Goal: Information Seeking & Learning: Understand process/instructions

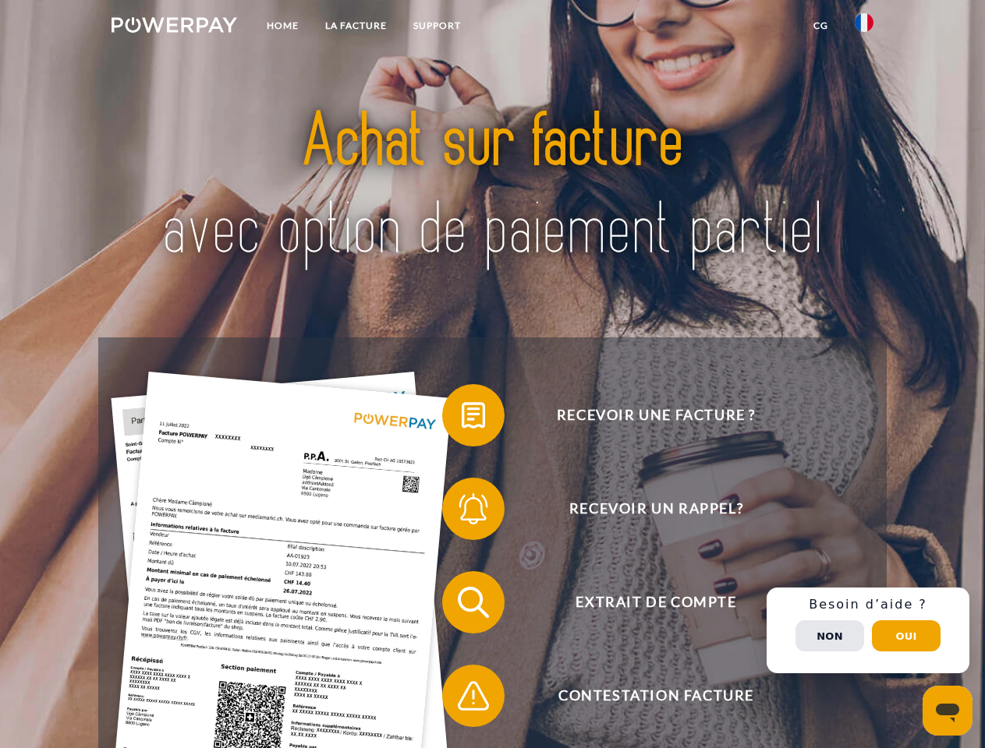
click at [174, 27] on img at bounding box center [174, 25] width 126 height 16
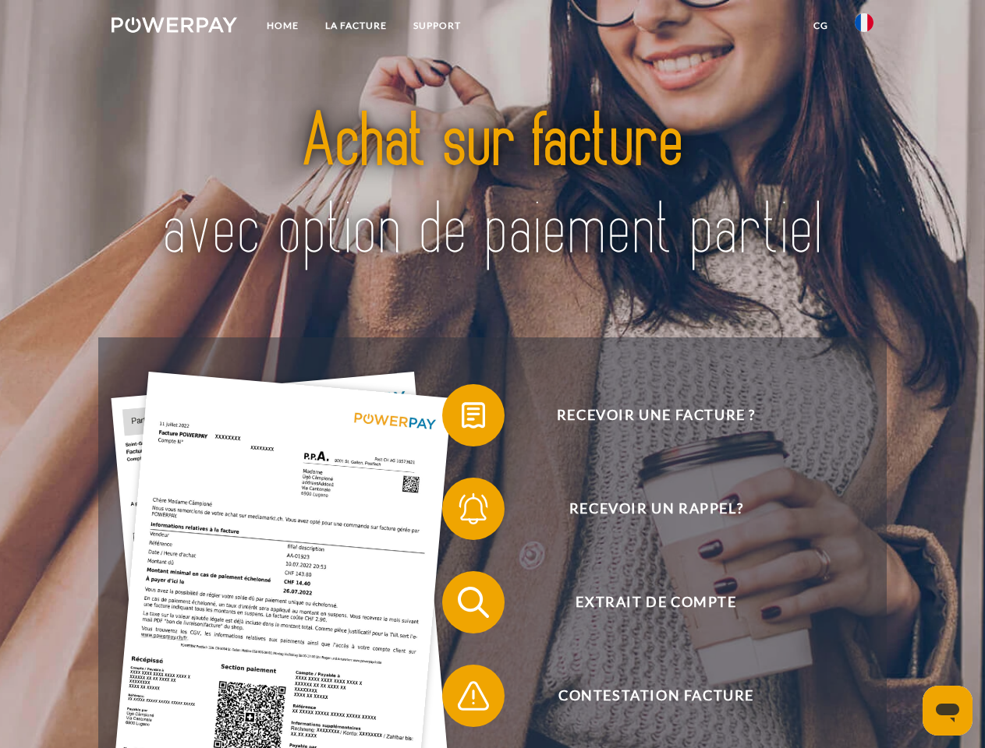
click at [864, 27] on img at bounding box center [863, 22] width 19 height 19
click at [820, 26] on link "CG" at bounding box center [820, 26] width 41 height 28
click at [461, 419] on span at bounding box center [450, 416] width 78 height 78
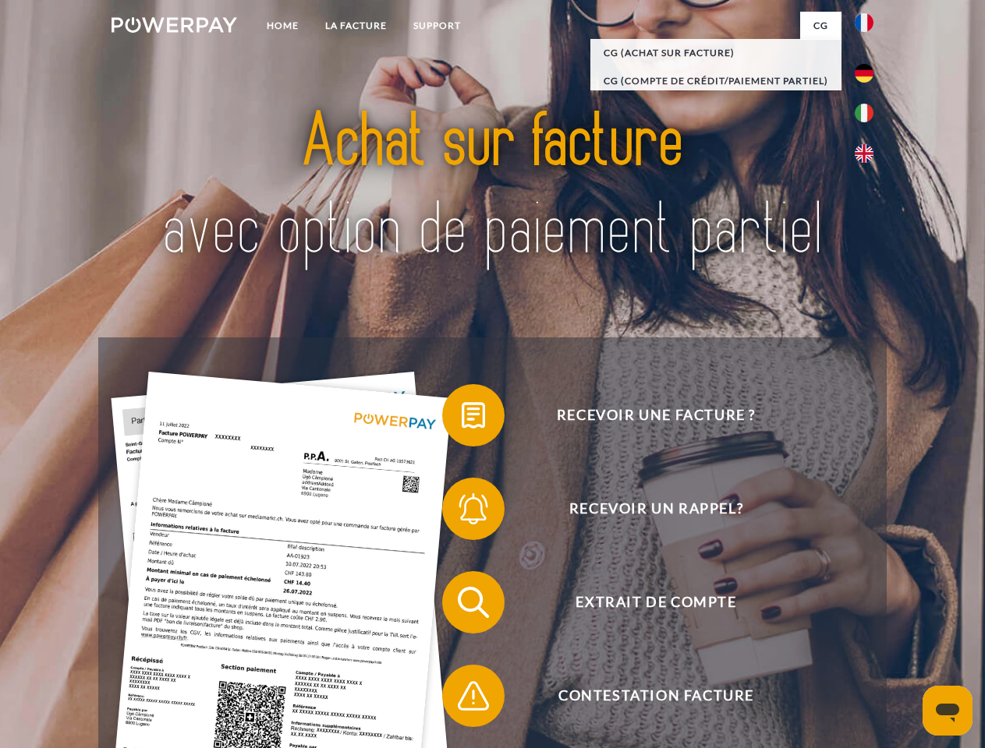
click at [461, 512] on span at bounding box center [450, 509] width 78 height 78
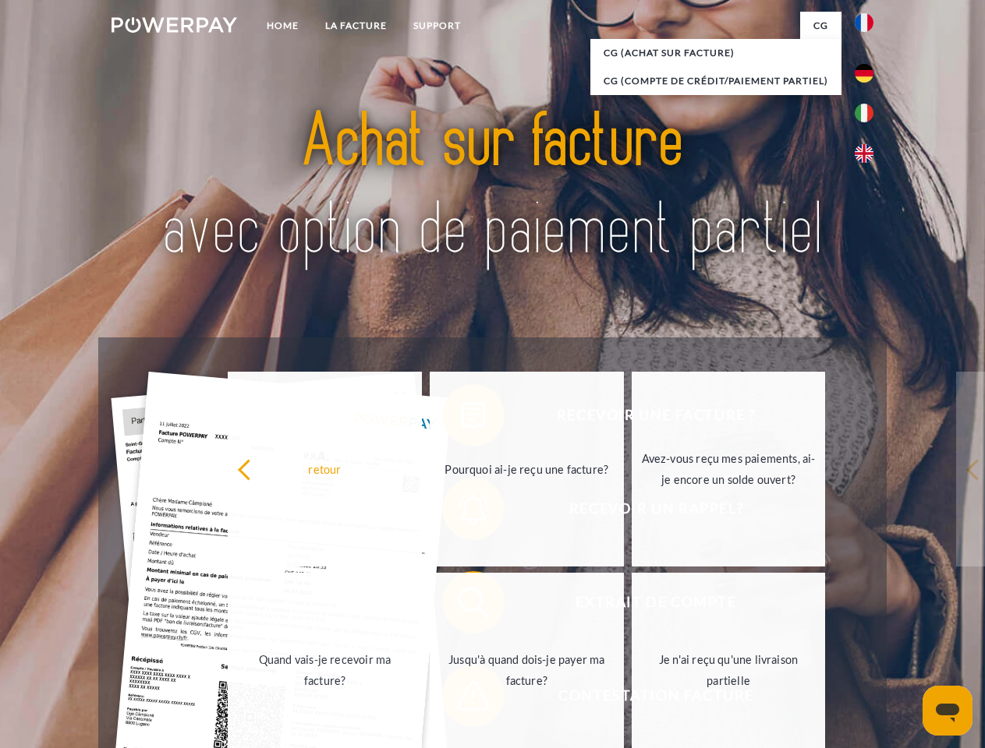
click at [461, 606] on link "Jusqu'à quand dois-je payer ma facture?" at bounding box center [527, 670] width 194 height 195
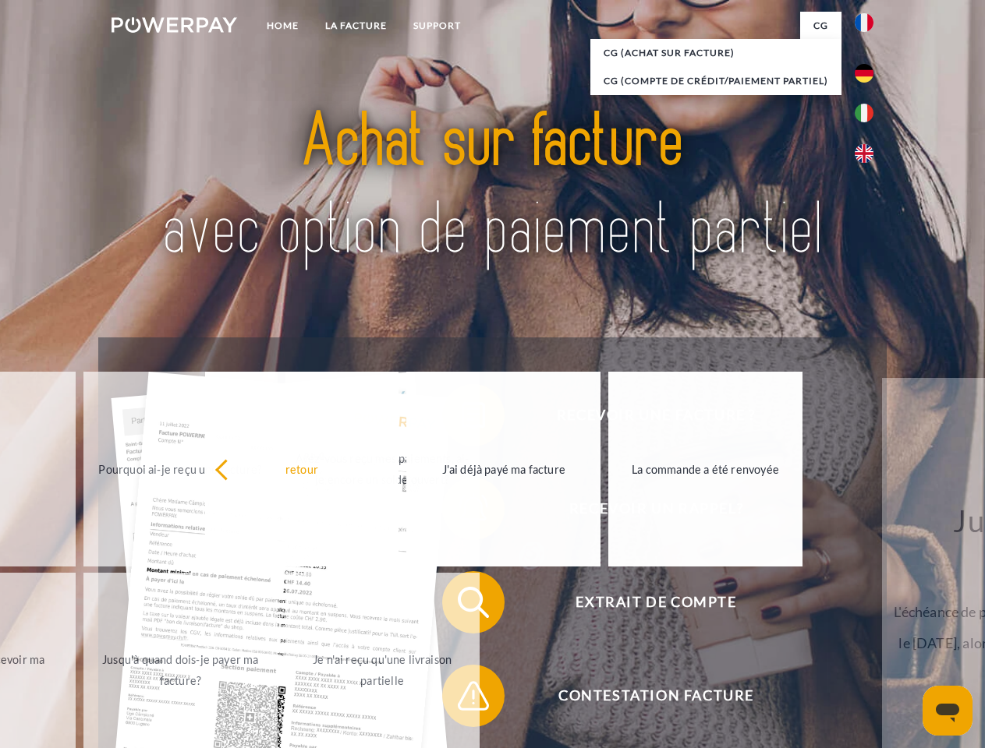
click at [461, 699] on span at bounding box center [450, 696] width 78 height 78
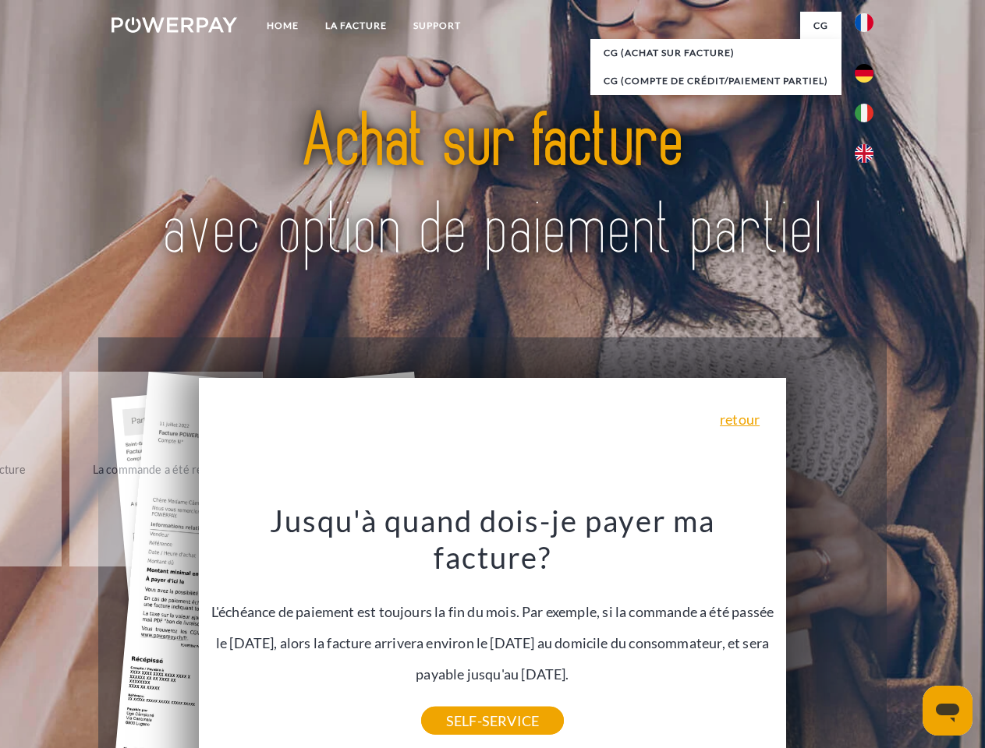
click at [868, 631] on div "Recevoir une facture ? Recevoir un rappel? Extrait de compte retour" at bounding box center [491, 650] width 787 height 624
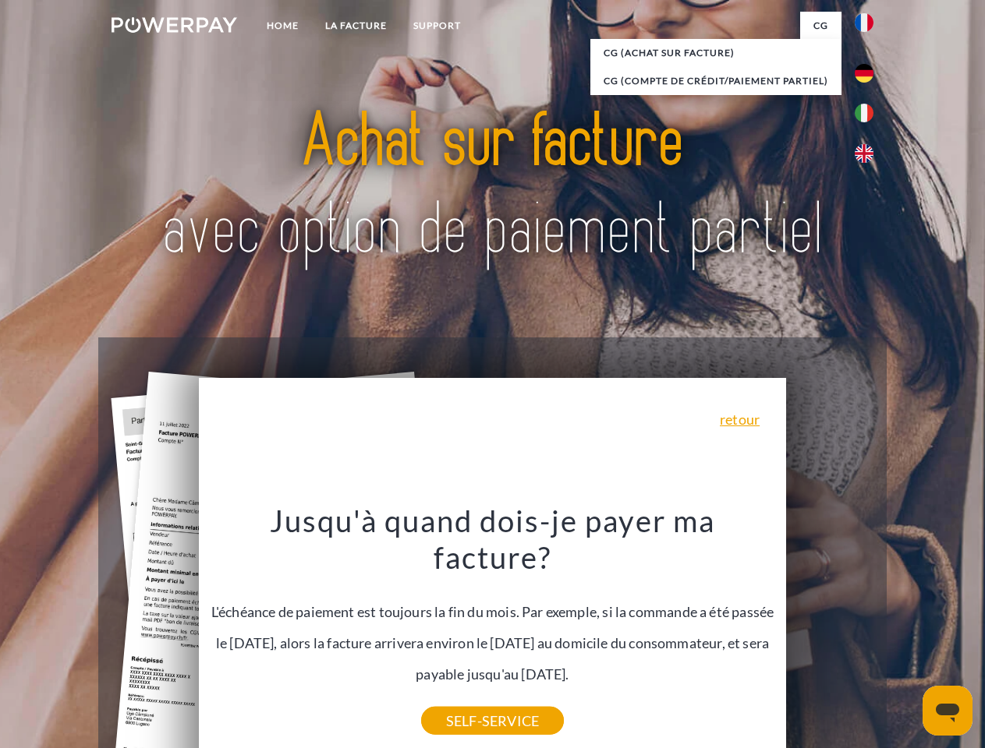
click at [829, 634] on span "Extrait de compte" at bounding box center [656, 602] width 382 height 62
click at [906, 636] on header "Home LA FACTURE Support" at bounding box center [492, 538] width 985 height 1077
